Goal: Check status

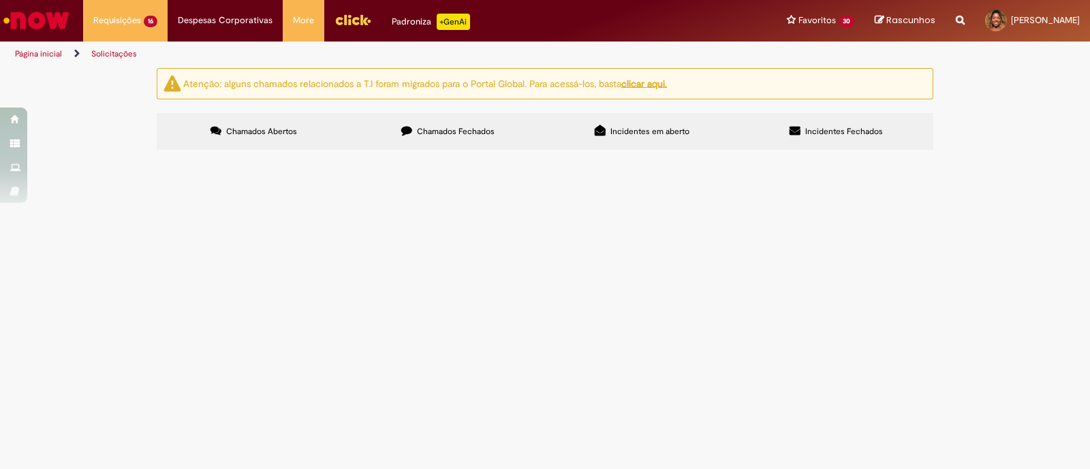
click at [0, 0] on span "Time boa tarde, tudo bem? Preciso de orientações quanto á reembolso de procedim…" at bounding box center [0, 0] width 0 height 0
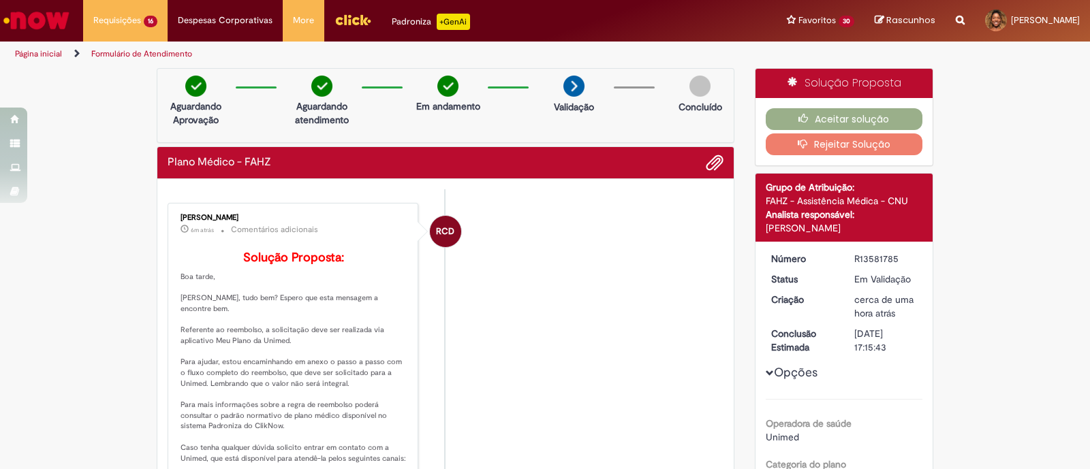
click at [219, 214] on div "[PERSON_NAME]" at bounding box center [293, 218] width 227 height 8
copy div "[PERSON_NAME]"
click at [629, 260] on li "RCD [PERSON_NAME] 6m atrás 6 minutos atrás Comentários adicionais Solução Propo…" at bounding box center [446, 366] width 556 height 326
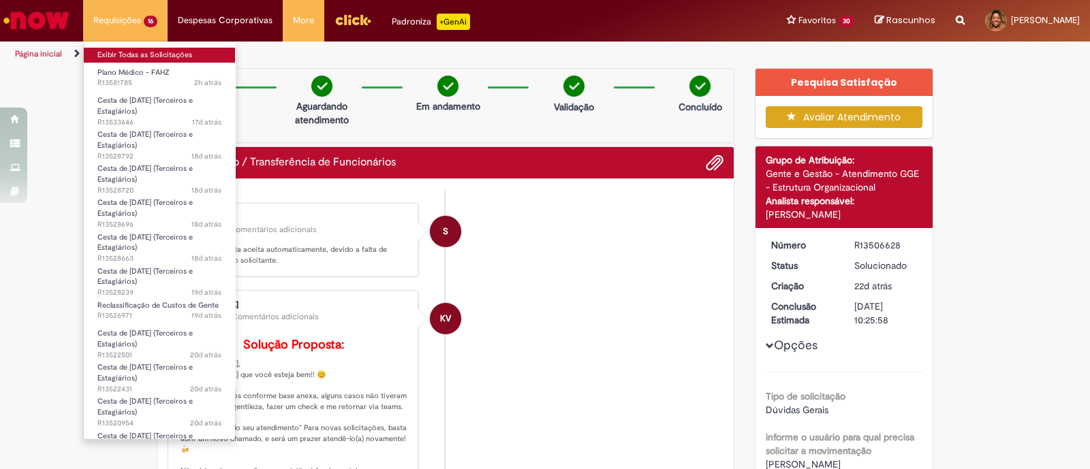
click at [131, 51] on link "Exibir Todas as Solicitações" at bounding box center [159, 55] width 151 height 15
